Goal: Download file/media

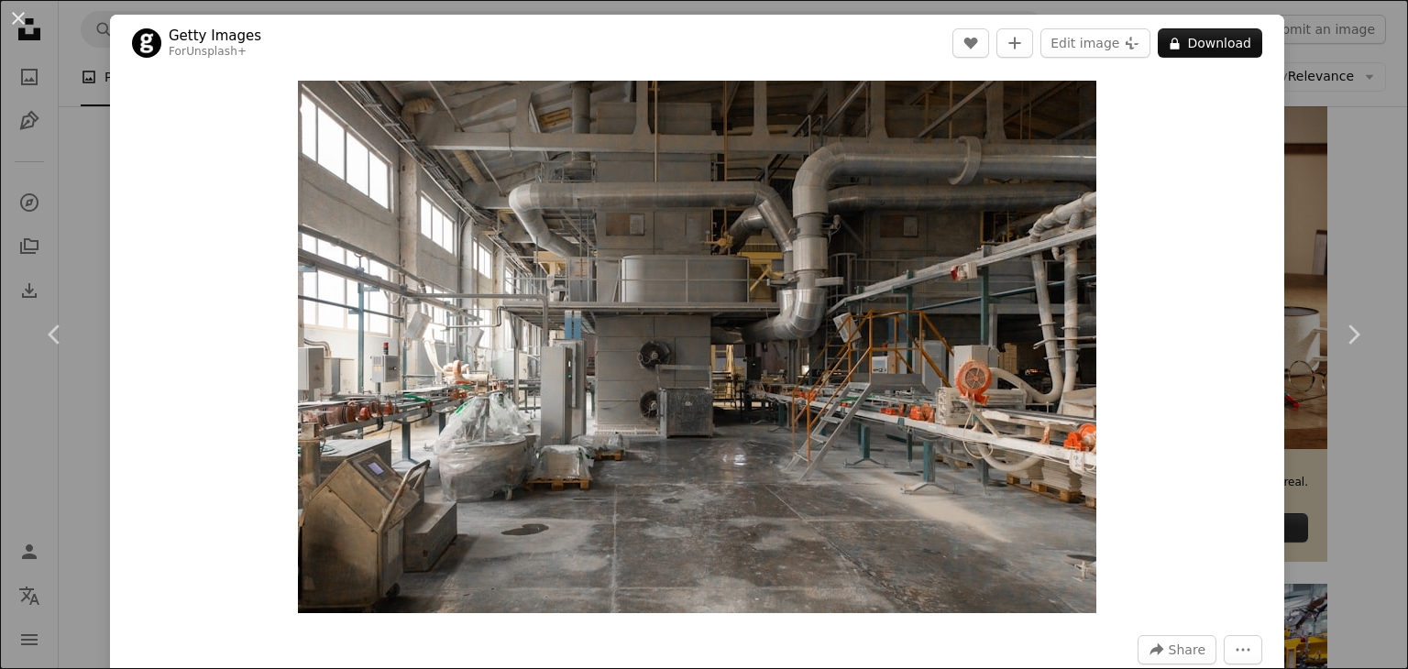
scroll to position [183, 0]
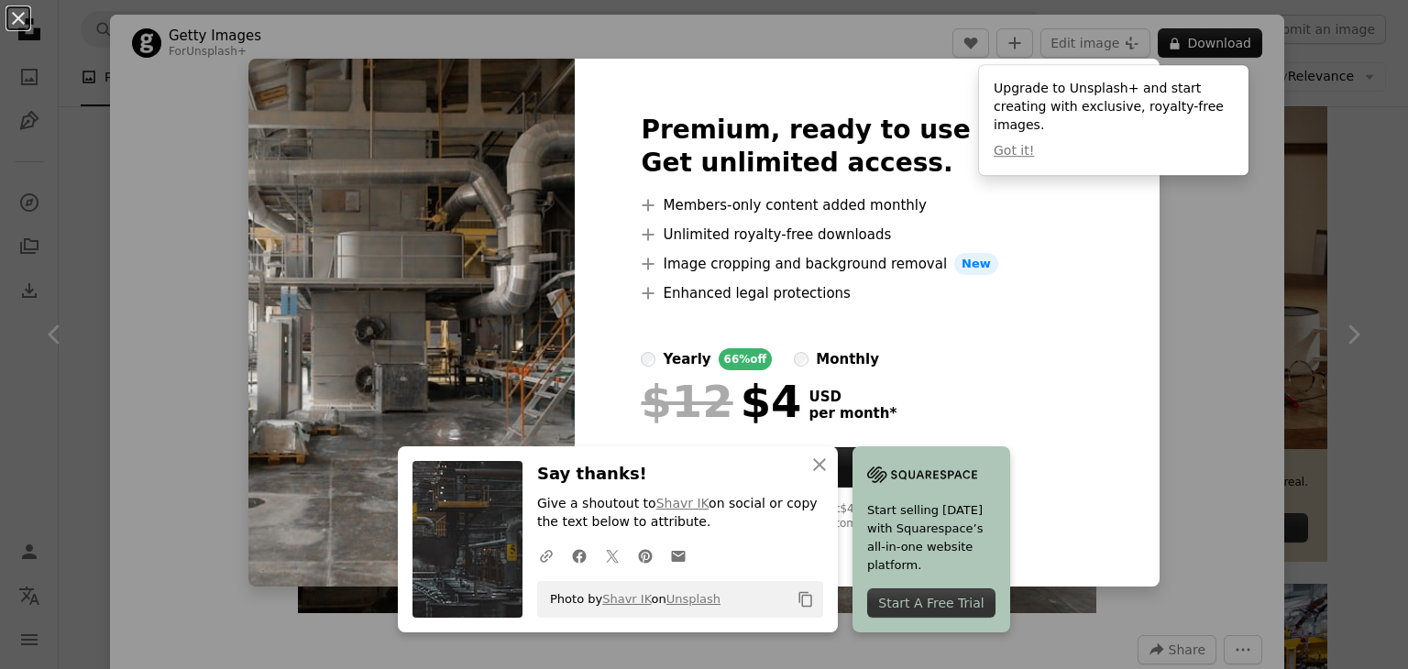
click at [1083, 269] on div "Premium, ready to use images. Get unlimited access. A plus sign Members-only co…" at bounding box center [867, 323] width 584 height 528
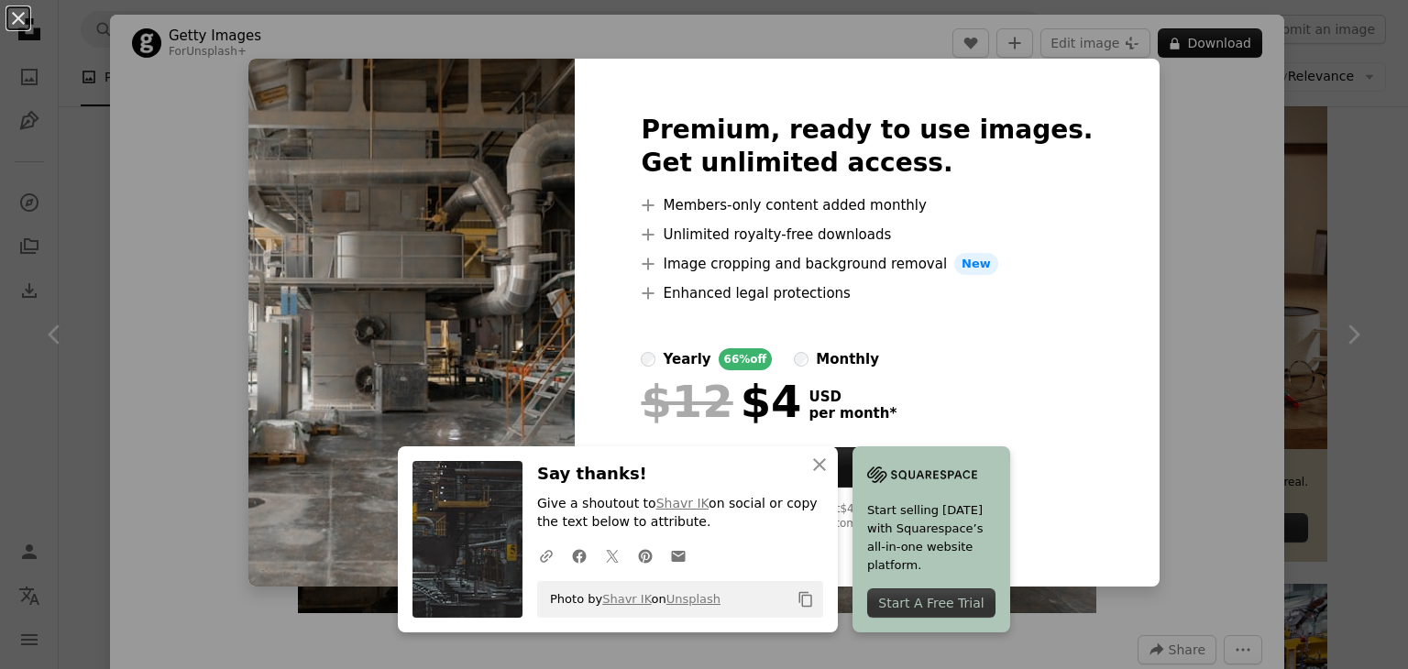
click at [1101, 382] on div "Premium, ready to use images. Get unlimited access. A plus sign Members-only co…" at bounding box center [867, 323] width 584 height 528
click at [9, 28] on button "An X shape" at bounding box center [18, 18] width 22 height 22
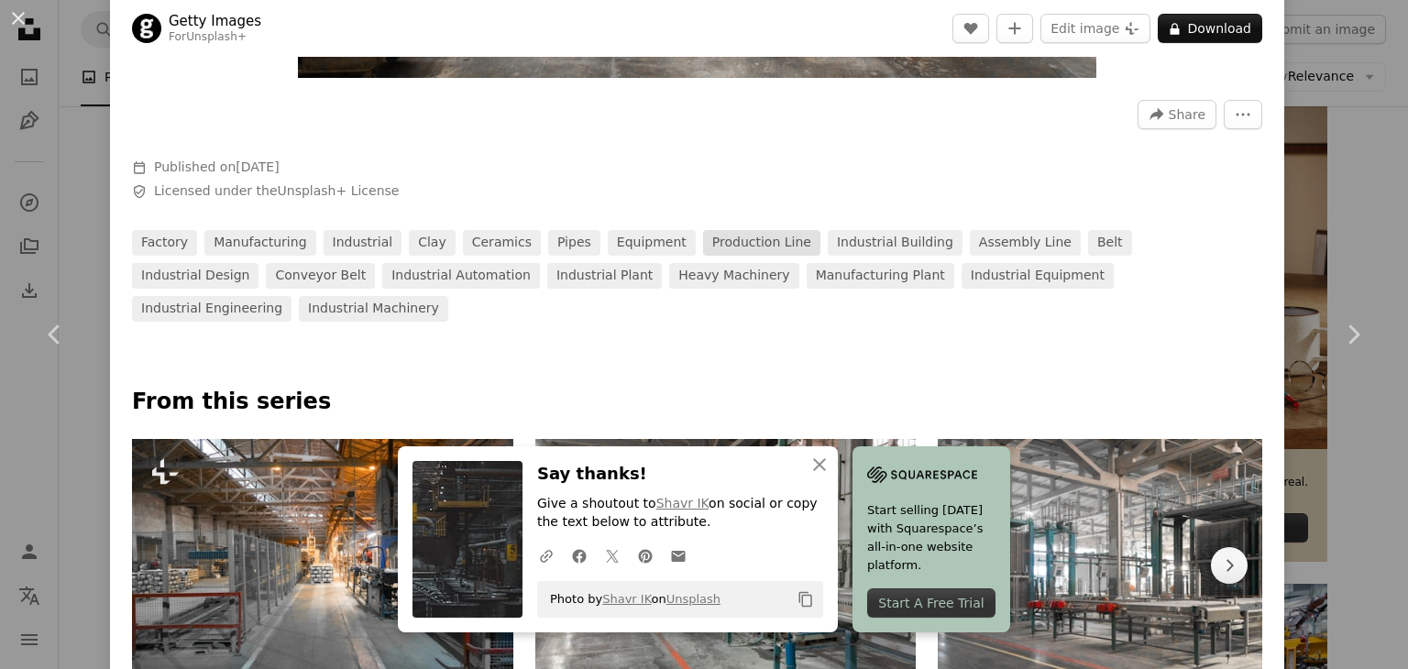
scroll to position [825, 0]
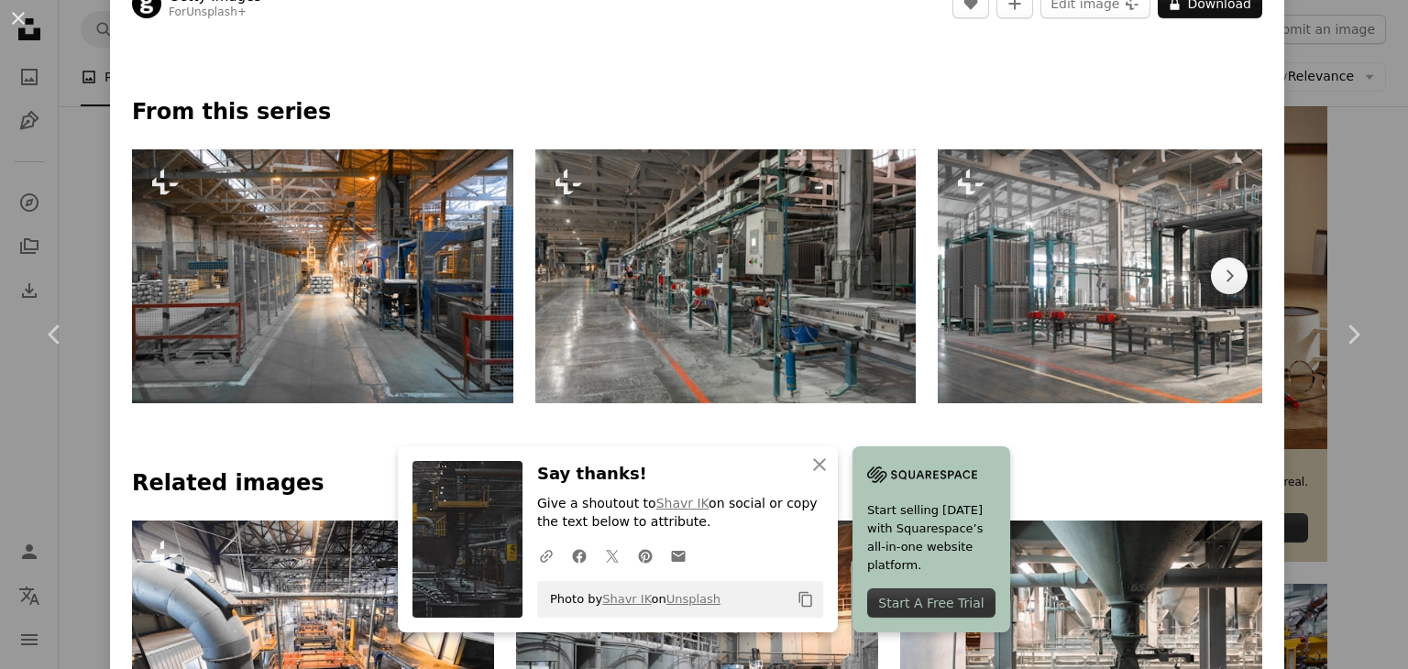
click at [1133, 220] on img at bounding box center [1128, 276] width 381 height 254
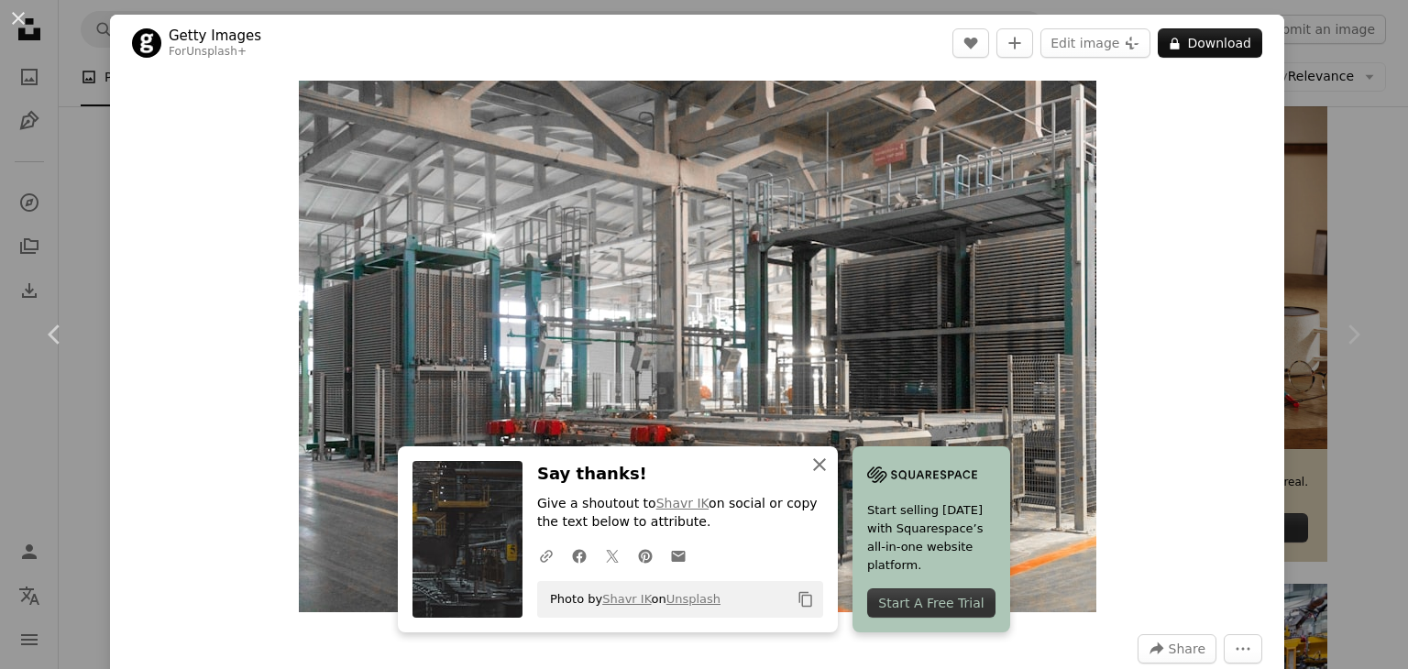
click at [831, 467] on icon "An X shape" at bounding box center [820, 465] width 22 height 22
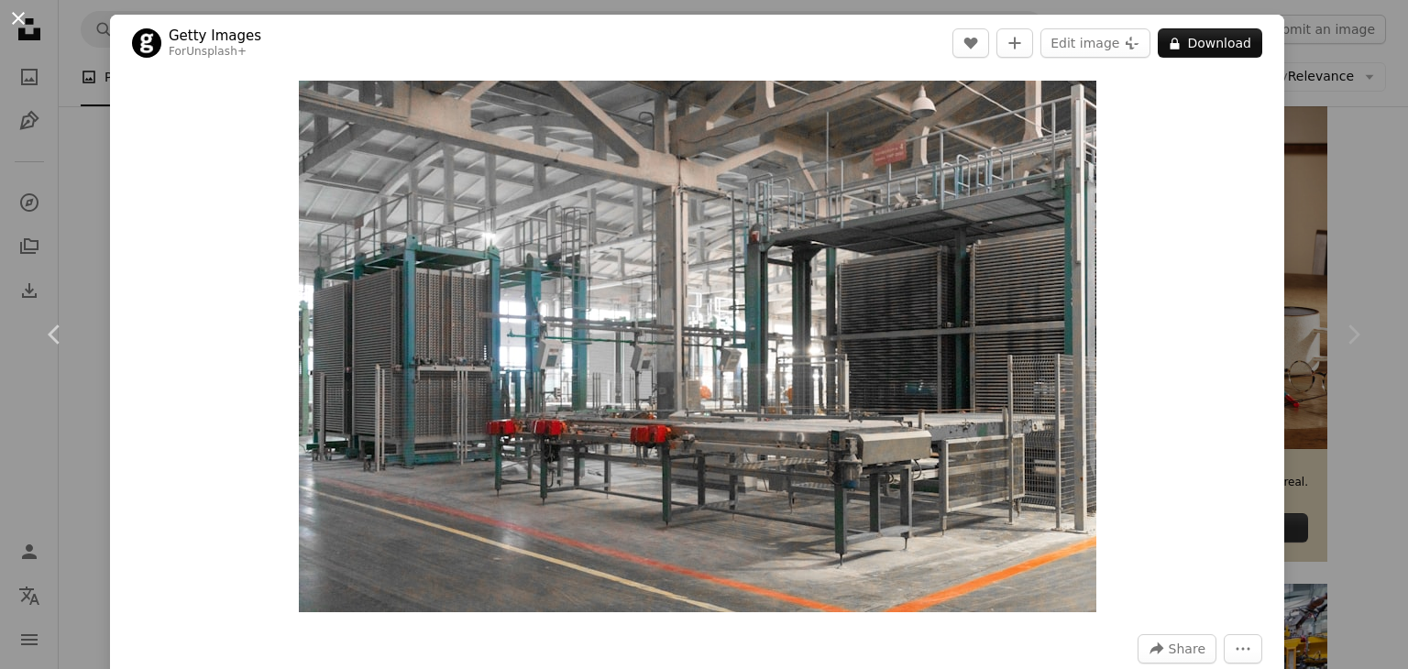
click at [18, 15] on button "An X shape" at bounding box center [18, 18] width 22 height 22
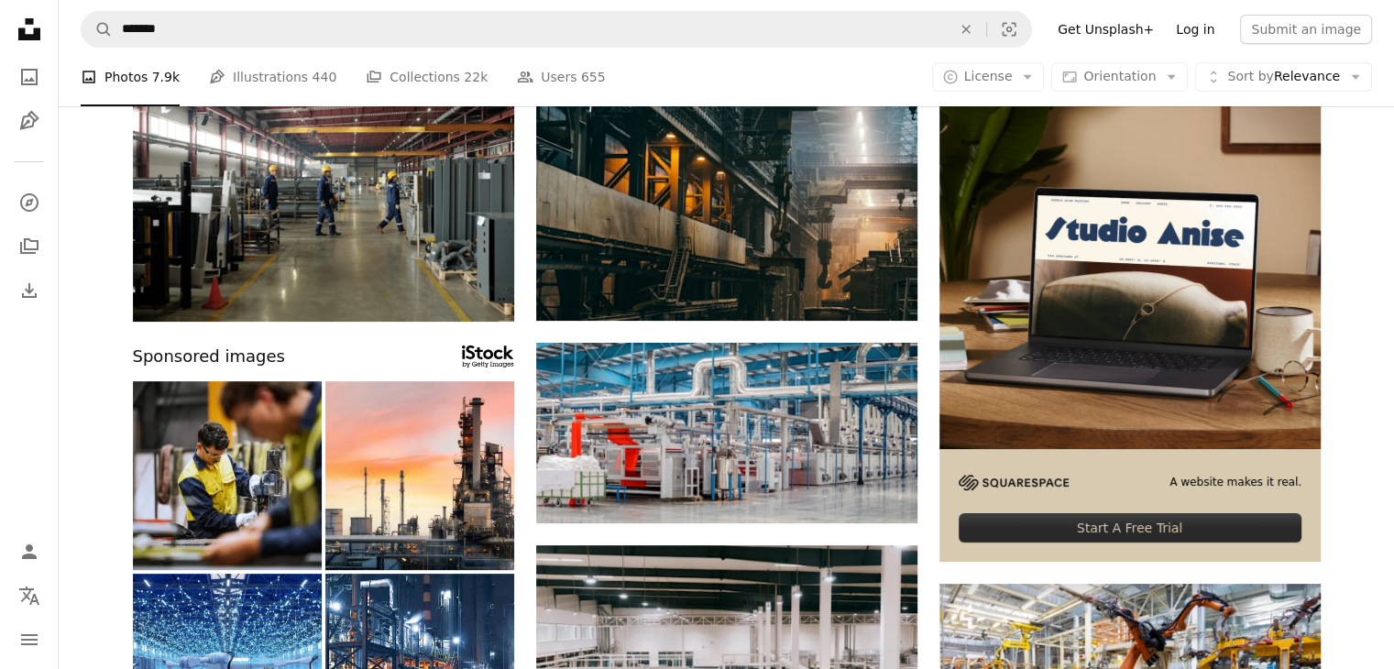
click at [1209, 26] on link "Log in" at bounding box center [1195, 29] width 61 height 29
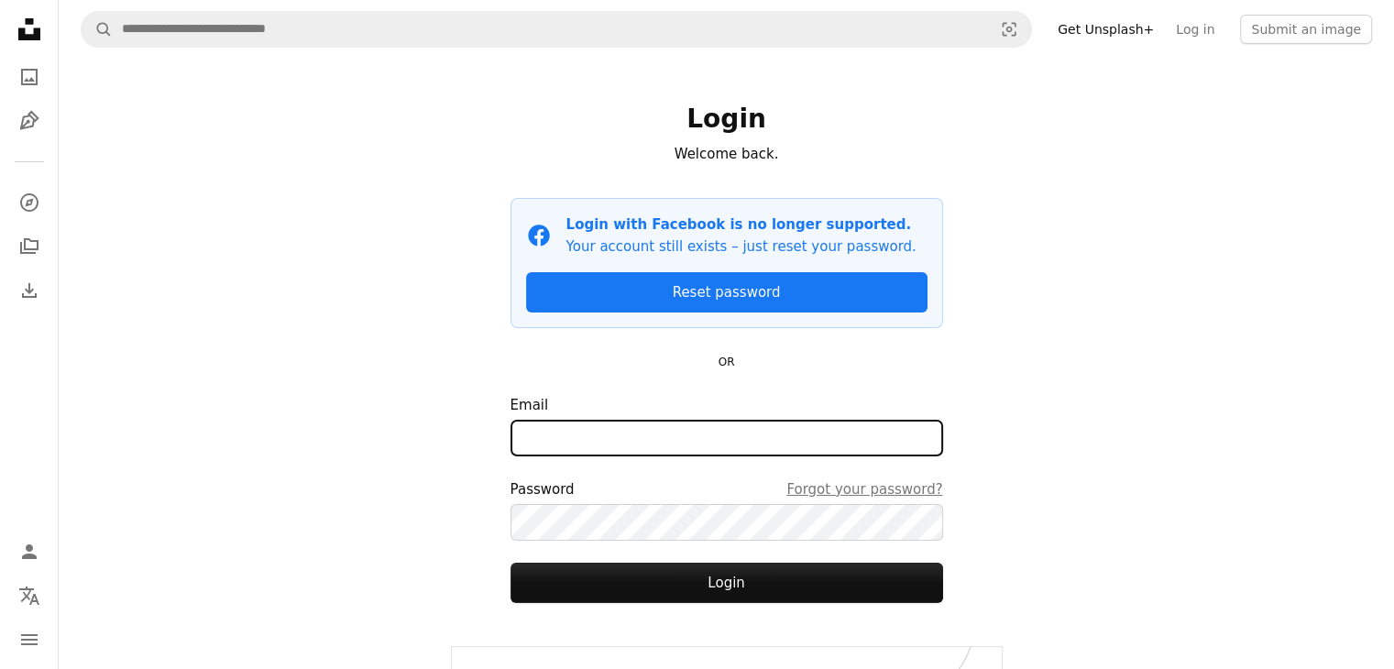
click at [759, 424] on input "Email" at bounding box center [727, 438] width 433 height 37
type input "**********"
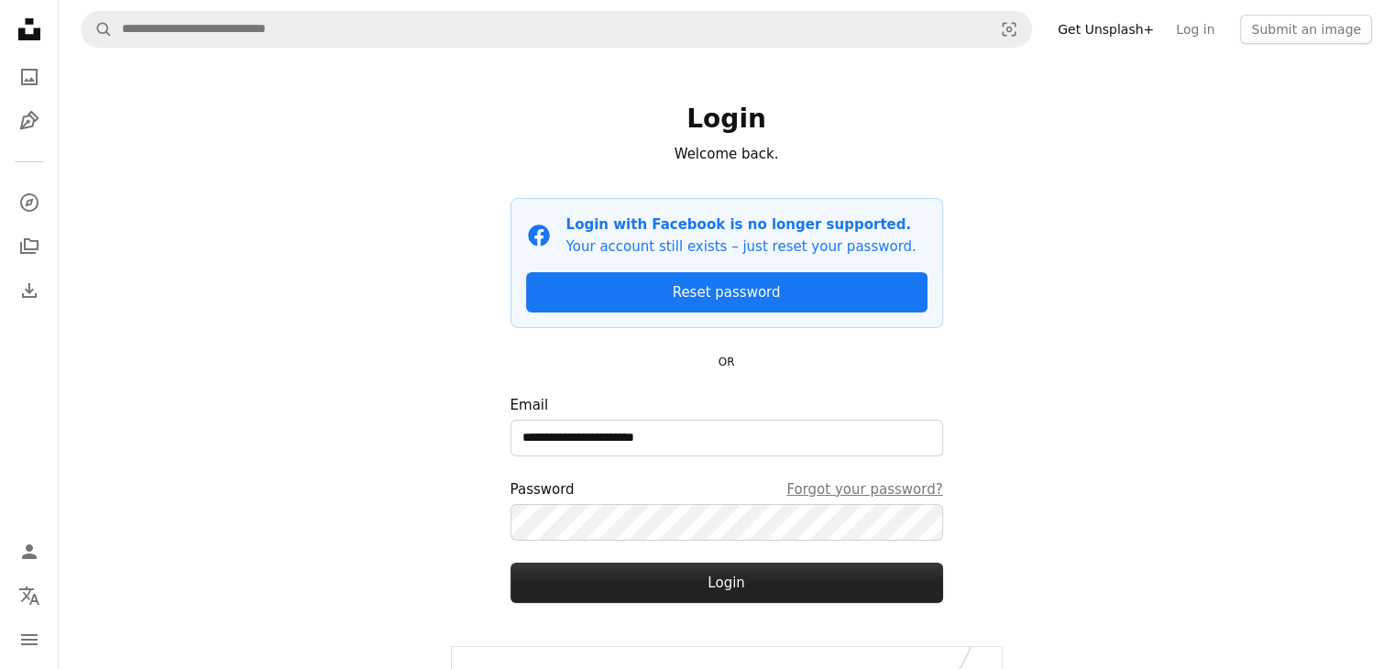
click at [686, 577] on button "Login" at bounding box center [727, 583] width 433 height 40
